Goal: Task Accomplishment & Management: Manage account settings

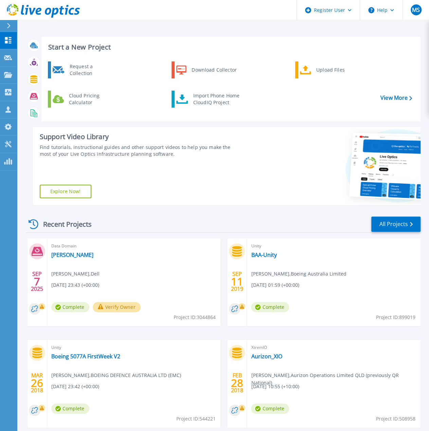
click at [81, 258] on div "Data Domain Ethan Mark Szylkarski , Dell 09/07/2025, 23:43 (+00:00) Complete Ve…" at bounding box center [133, 282] width 173 height 88
click at [58, 255] on link "[PERSON_NAME]" at bounding box center [72, 254] width 42 height 7
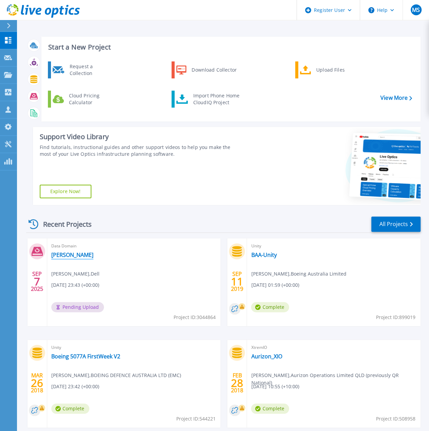
click at [56, 254] on link "[PERSON_NAME]" at bounding box center [72, 254] width 42 height 7
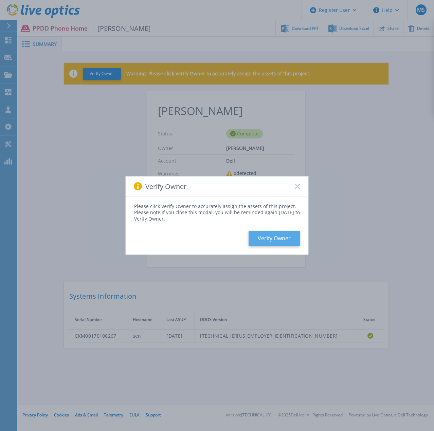
click at [277, 239] on button "Verify Owner" at bounding box center [273, 238] width 51 height 15
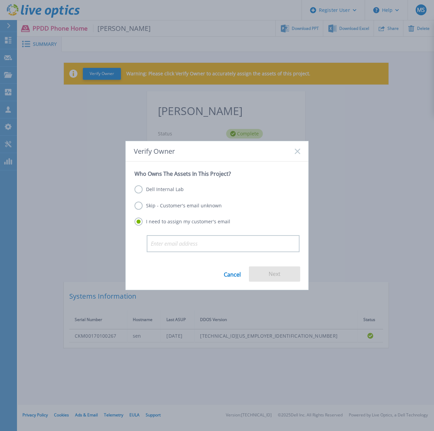
click at [136, 207] on label "Skip - Customer's email unknown" at bounding box center [177, 206] width 87 height 8
click at [0, 0] on input "Skip - Customer's email unknown" at bounding box center [0, 0] width 0 height 0
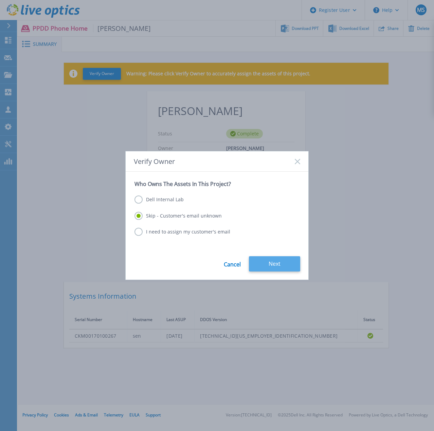
click at [277, 263] on button "Next" at bounding box center [274, 263] width 51 height 15
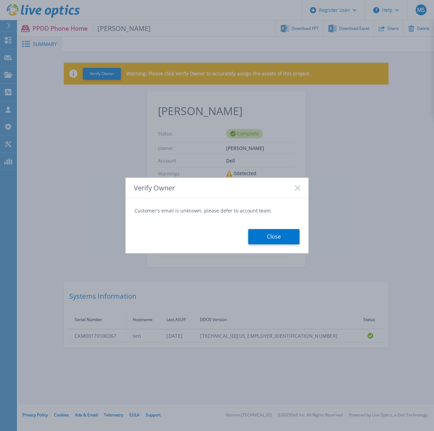
click at [274, 239] on button "Close" at bounding box center [273, 236] width 51 height 15
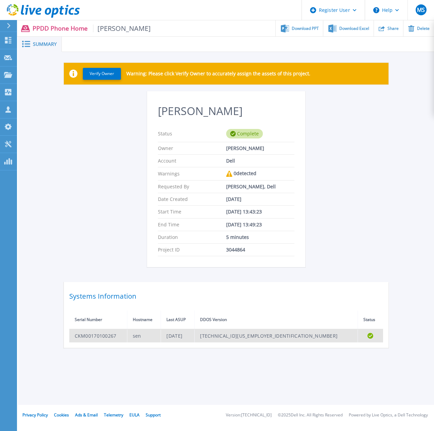
click at [116, 337] on td "CKM00170100267" at bounding box center [98, 335] width 58 height 13
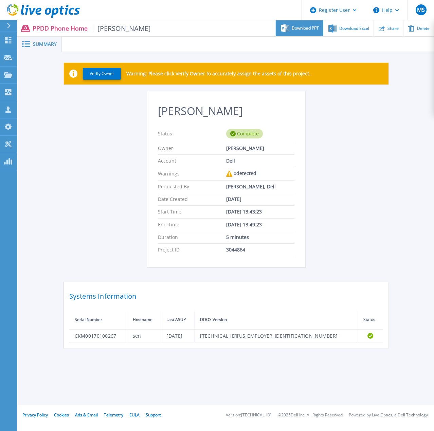
click at [301, 31] on div "Download PPT" at bounding box center [299, 28] width 47 height 16
click at [101, 72] on button "Verify Owner" at bounding box center [102, 74] width 38 height 12
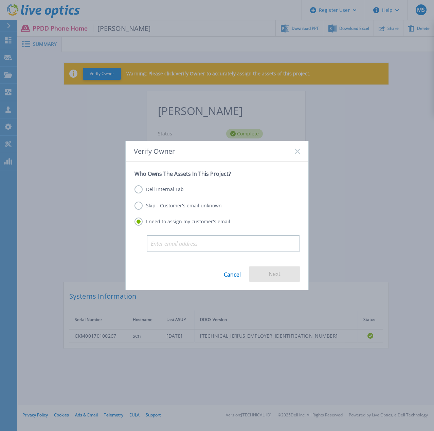
click at [144, 208] on label "Skip - Customer's email unknown" at bounding box center [177, 206] width 87 height 8
click at [0, 0] on input "Skip - Customer's email unknown" at bounding box center [0, 0] width 0 height 0
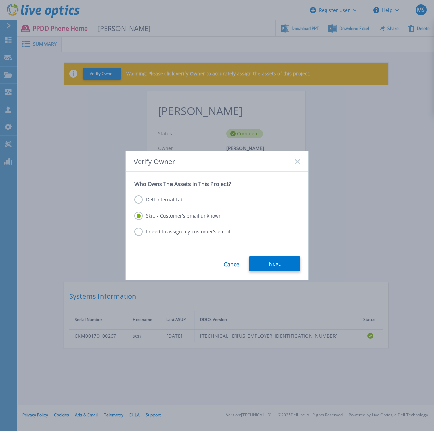
click at [138, 201] on label "Dell Internal Lab" at bounding box center [158, 199] width 49 height 8
click at [0, 0] on input "Dell Internal Lab" at bounding box center [0, 0] width 0 height 0
click at [138, 217] on label "Skip - Customer's email unknown" at bounding box center [177, 216] width 87 height 8
click at [0, 0] on input "Skip - Customer's email unknown" at bounding box center [0, 0] width 0 height 0
click at [233, 265] on link "Cancel" at bounding box center [232, 263] width 17 height 15
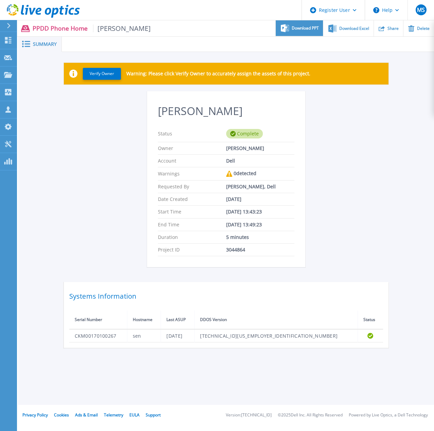
click at [296, 28] on span "Download PPT" at bounding box center [305, 28] width 27 height 4
click at [371, 117] on div "Ethan Status Complete Owner Mark Szylkarski Account Dell Warnings 0 detected Re…" at bounding box center [226, 219] width 324 height 257
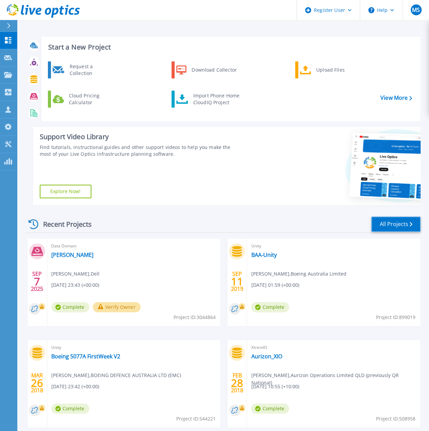
click at [394, 225] on link "All Projects" at bounding box center [395, 224] width 49 height 15
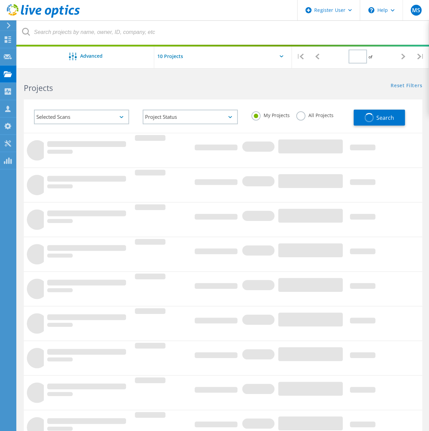
type input "1"
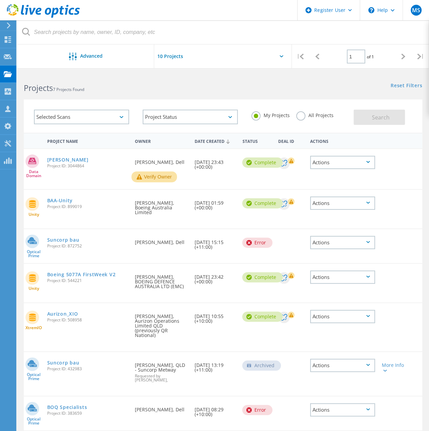
click at [351, 203] on div "Actions" at bounding box center [342, 203] width 65 height 13
click at [338, 217] on div "Delete" at bounding box center [342, 219] width 63 height 11
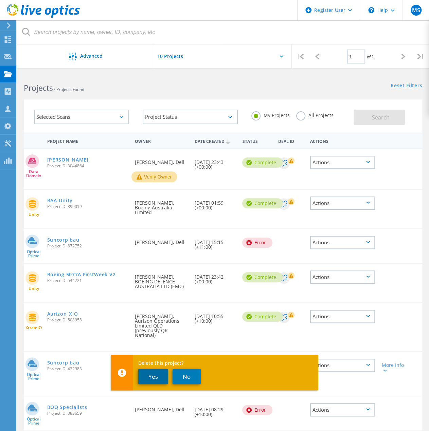
click at [154, 378] on button "Yes" at bounding box center [153, 376] width 30 height 15
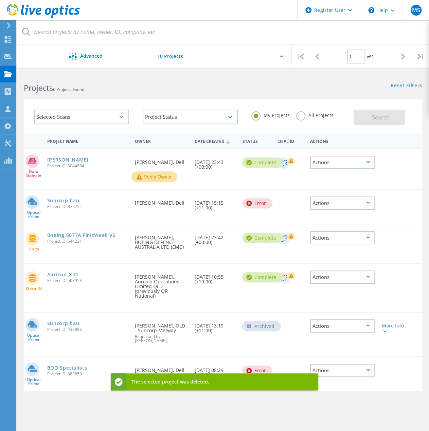
click at [351, 165] on div "Actions" at bounding box center [342, 162] width 65 height 13
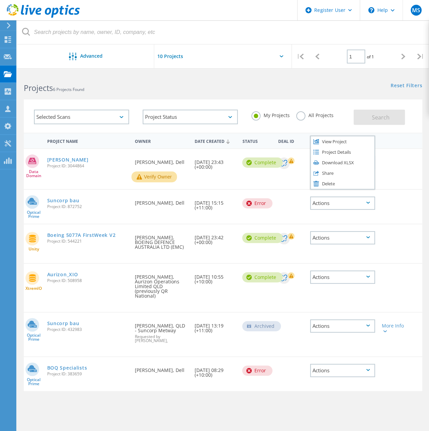
click at [76, 166] on span "Project ID: 3044864" at bounding box center [87, 166] width 81 height 4
click at [358, 367] on div "Actions" at bounding box center [342, 370] width 65 height 13
click at [334, 371] on div "Delete" at bounding box center [342, 376] width 63 height 11
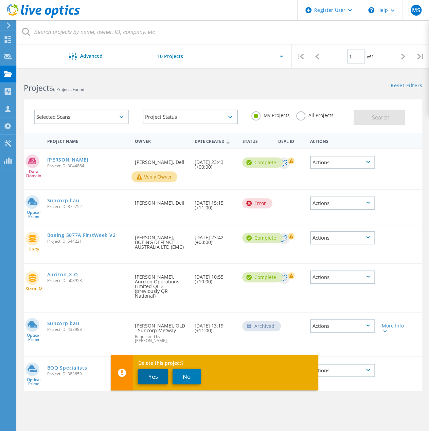
click at [152, 377] on button "Yes" at bounding box center [153, 376] width 30 height 15
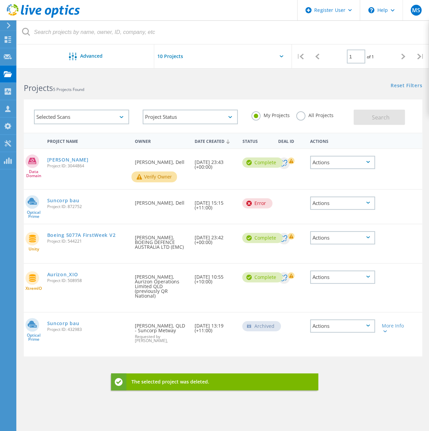
click at [360, 323] on div "Actions" at bounding box center [342, 325] width 65 height 13
click at [329, 332] on div "Delete" at bounding box center [342, 336] width 63 height 11
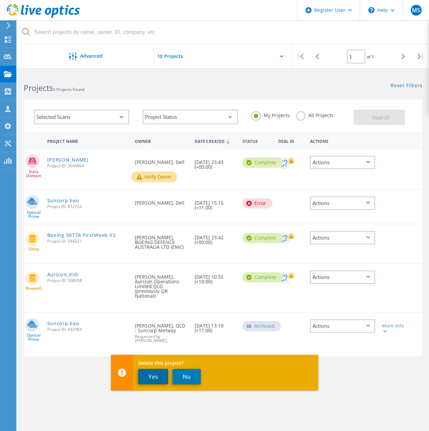
click at [148, 379] on button "Yes" at bounding box center [153, 376] width 30 height 15
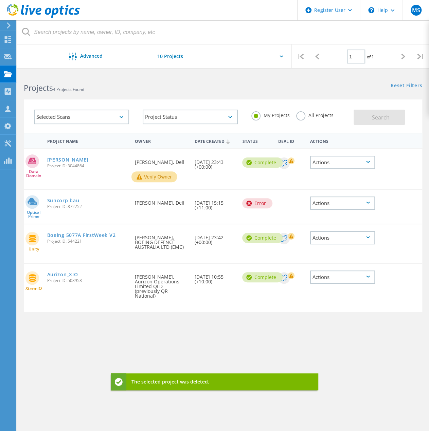
click at [341, 277] on div "Actions" at bounding box center [342, 276] width 65 height 13
click at [329, 300] on div "Delete" at bounding box center [342, 298] width 63 height 11
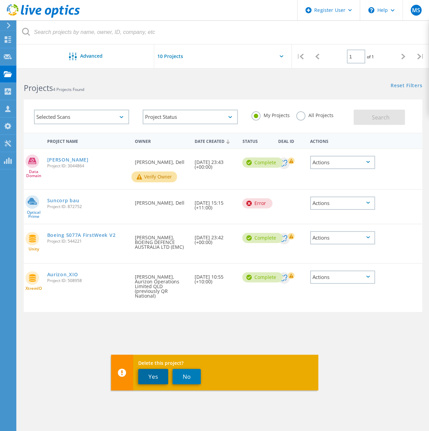
drag, startPoint x: 148, startPoint y: 375, endPoint x: 166, endPoint y: 364, distance: 20.5
click at [149, 375] on button "Yes" at bounding box center [153, 376] width 30 height 15
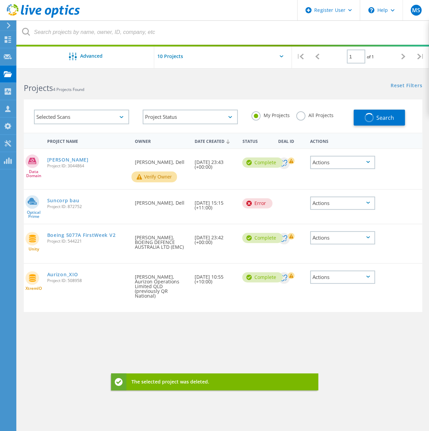
click at [337, 237] on div "Actions" at bounding box center [342, 237] width 65 height 13
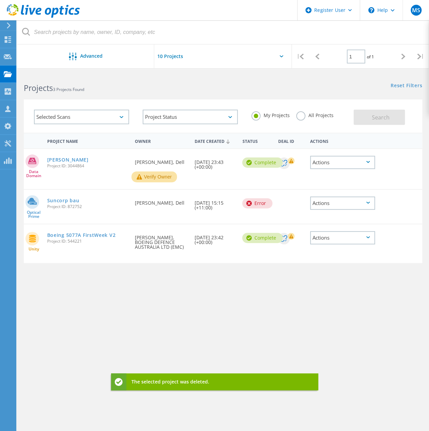
click at [329, 240] on div "Actions" at bounding box center [342, 237] width 65 height 13
click at [324, 256] on div "Delete" at bounding box center [342, 253] width 63 height 11
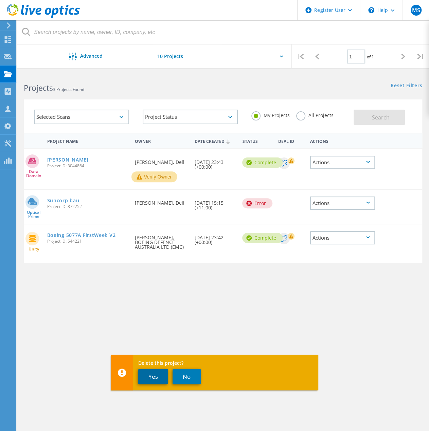
click at [150, 376] on button "Yes" at bounding box center [153, 376] width 30 height 15
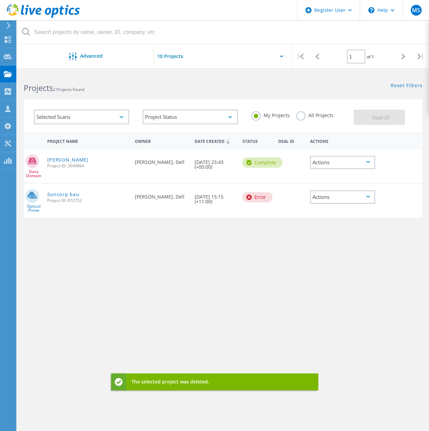
click at [330, 204] on div "Actions" at bounding box center [342, 196] width 65 height 13
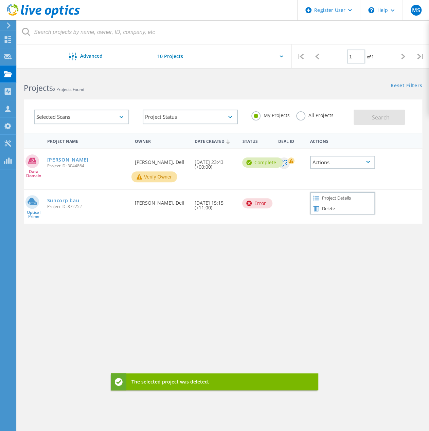
click at [327, 211] on div "Delete" at bounding box center [342, 208] width 63 height 11
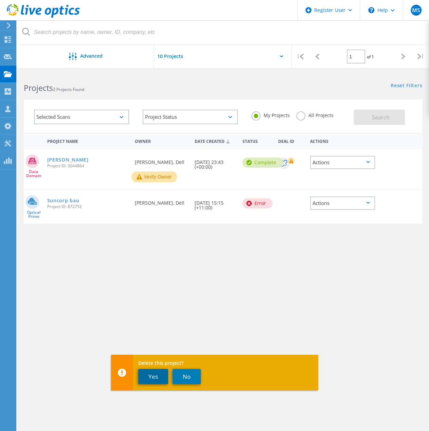
click at [156, 375] on button "Yes" at bounding box center [153, 376] width 30 height 15
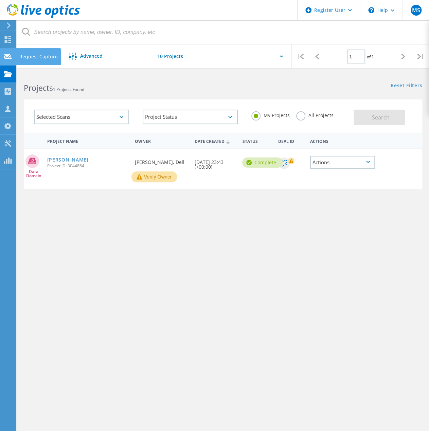
click at [7, 55] on use at bounding box center [8, 56] width 8 height 5
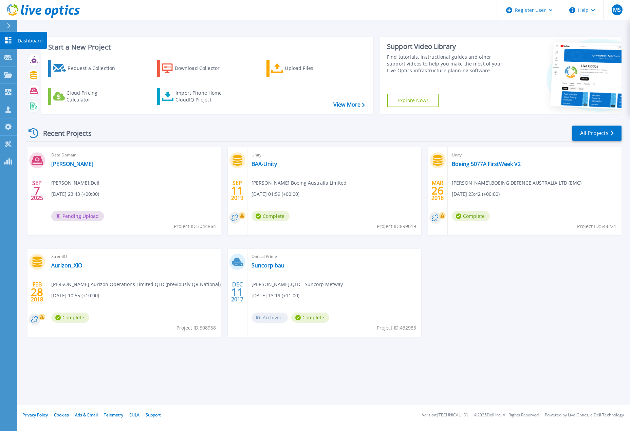
click at [11, 28] on div at bounding box center [11, 26] width 11 height 12
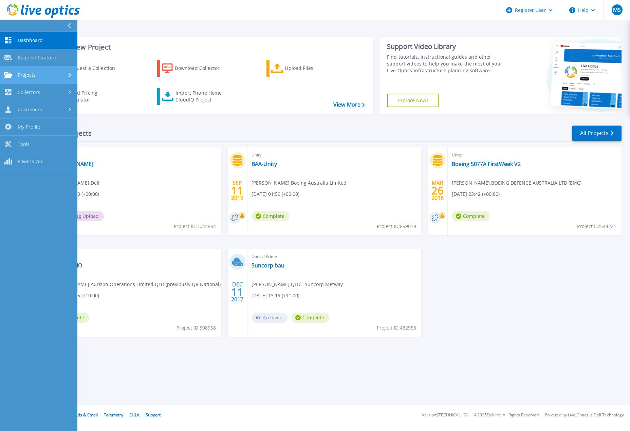
click at [53, 75] on div "Projects" at bounding box center [38, 75] width 69 height 6
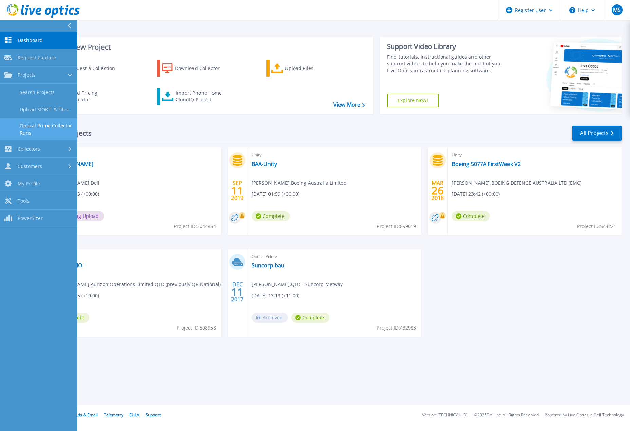
click at [48, 127] on link "Optical Prime Collector Runs" at bounding box center [38, 129] width 77 height 22
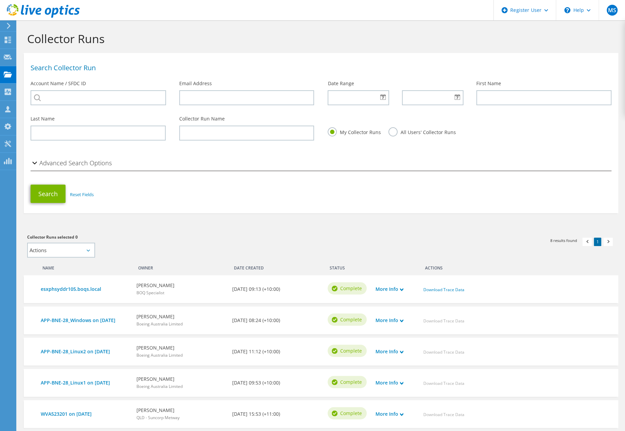
click at [94, 170] on h2 "Advanced Search Options" at bounding box center [71, 163] width 81 height 14
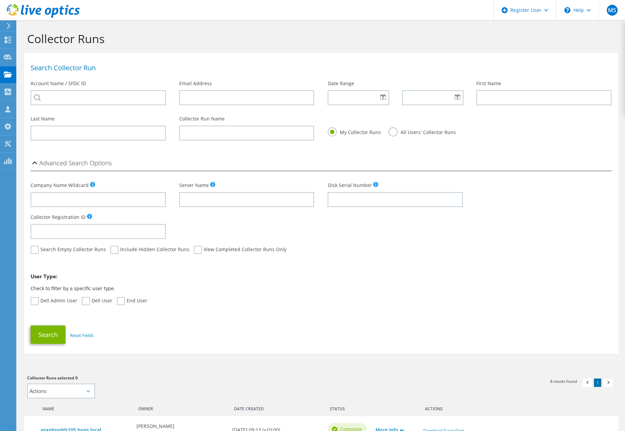
click at [356, 13] on header "MS Dell User [PERSON_NAME] [PERSON_NAME][EMAIL_ADDRESS][DOMAIN_NAME] Dell My Pr…" at bounding box center [312, 10] width 625 height 20
